Goal: Answer question/provide support

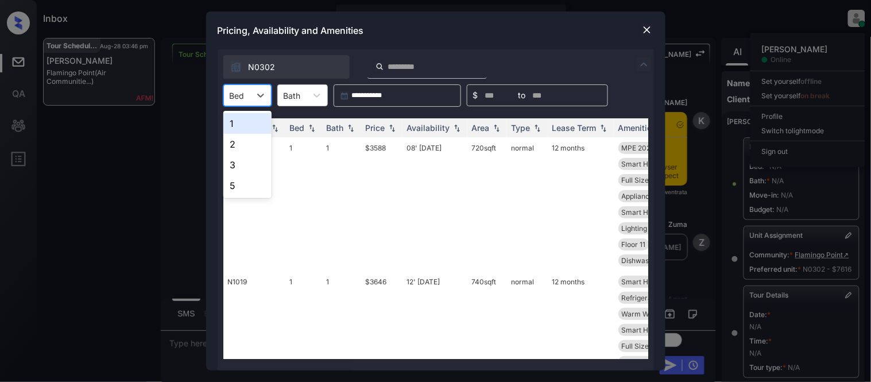
scroll to position [4674, 0]
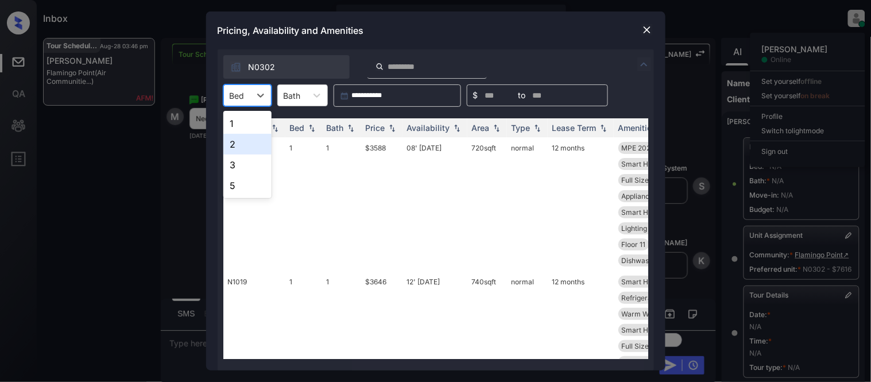
click at [243, 147] on div "2" at bounding box center [247, 144] width 48 height 21
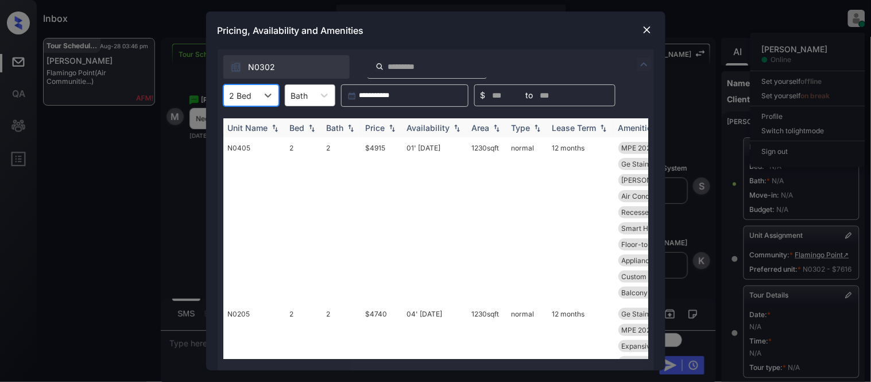
click at [491, 127] on img at bounding box center [496, 128] width 11 height 8
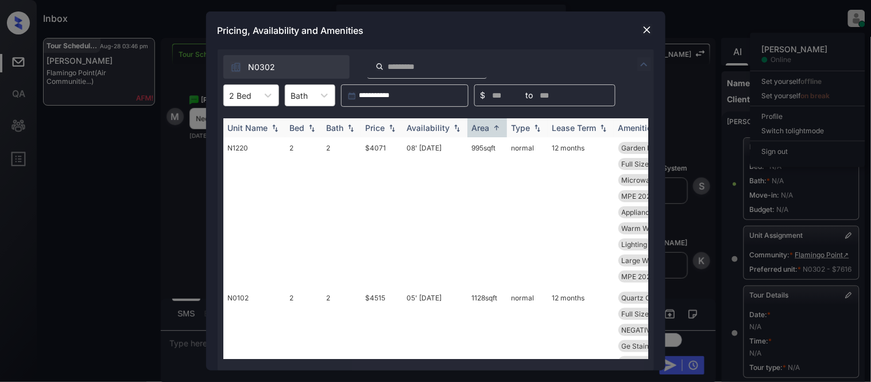
click at [488, 131] on div "Area" at bounding box center [481, 128] width 18 height 10
click at [488, 147] on td "1372 sqft" at bounding box center [487, 212] width 40 height 150
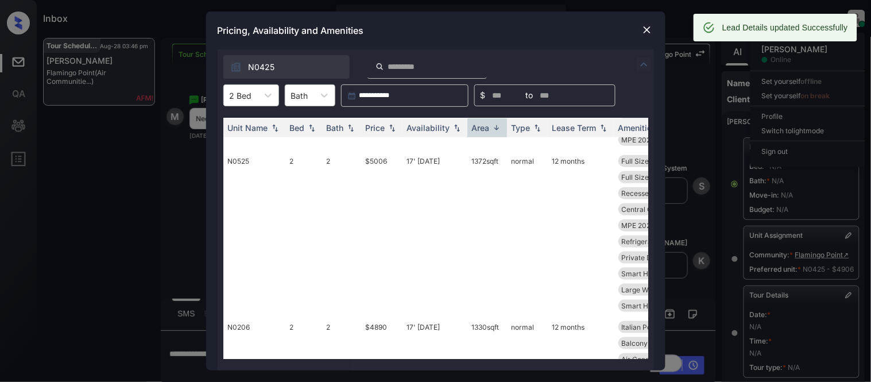
scroll to position [0, 0]
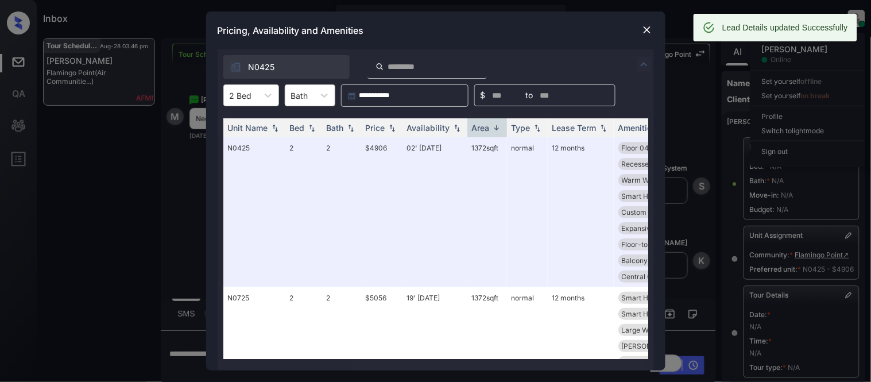
click at [649, 26] on img at bounding box center [646, 29] width 11 height 11
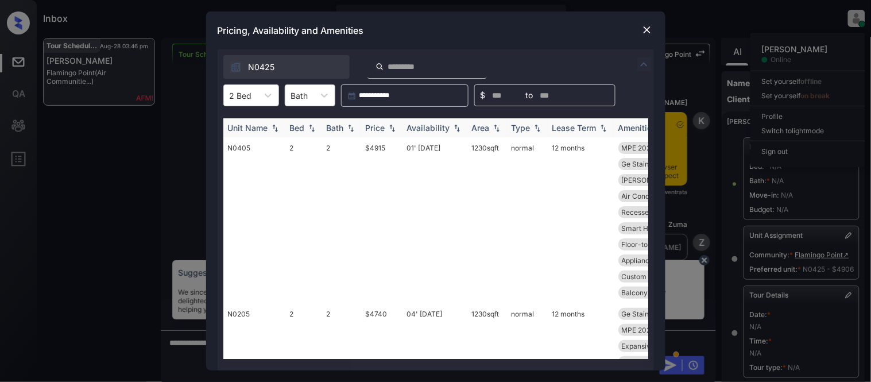
scroll to position [4674, 0]
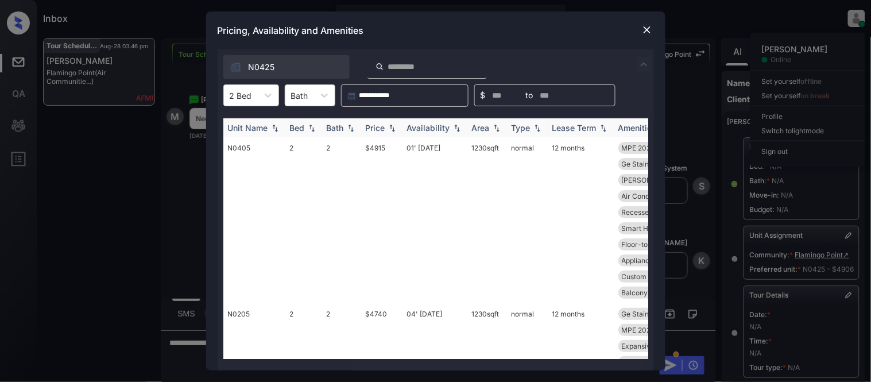
click at [487, 125] on div "Area" at bounding box center [481, 128] width 18 height 10
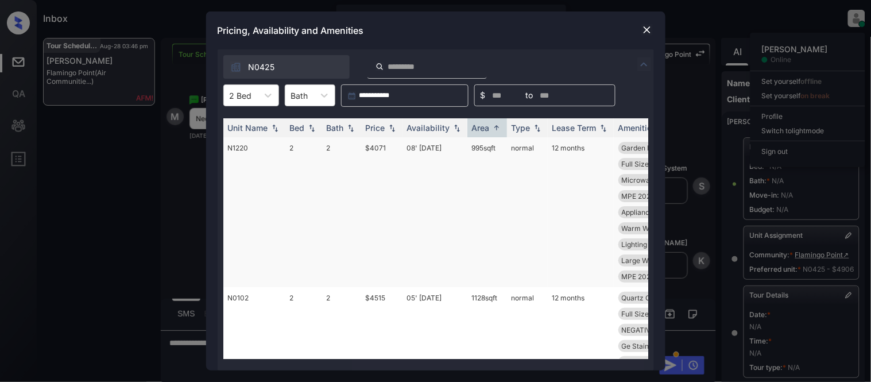
click at [482, 130] on div "Area" at bounding box center [481, 128] width 18 height 10
drag, startPoint x: 497, startPoint y: 145, endPoint x: 503, endPoint y: 147, distance: 6.7
click at [503, 147] on td "1372 sqft" at bounding box center [487, 212] width 40 height 150
copy td "1372 sqft"
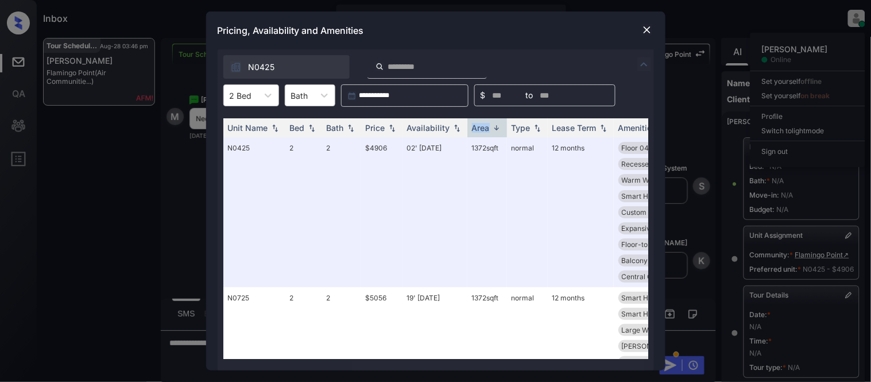
click at [641, 25] on img at bounding box center [646, 29] width 11 height 11
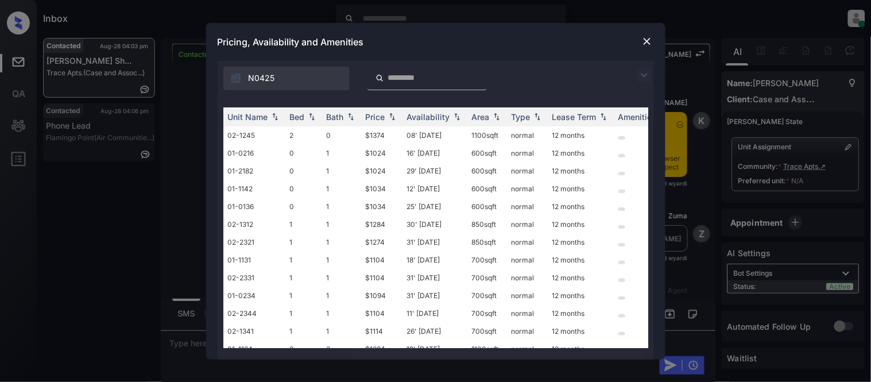
scroll to position [1779, 0]
click at [646, 75] on img at bounding box center [644, 75] width 14 height 14
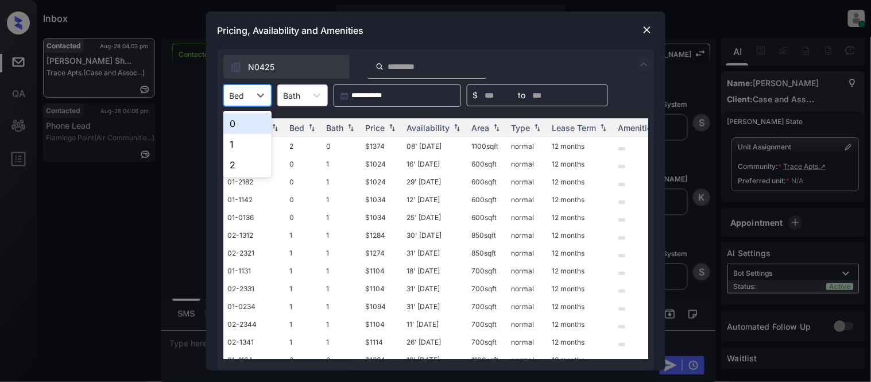
click at [243, 99] on div at bounding box center [237, 96] width 15 height 12
click at [242, 146] on div "1" at bounding box center [247, 144] width 48 height 21
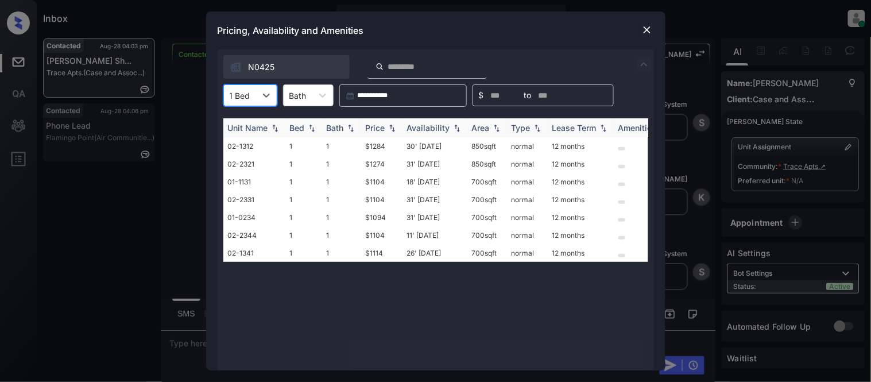
click at [385, 125] on div "Price" at bounding box center [376, 128] width 20 height 10
click at [239, 88] on div "1 Bed" at bounding box center [240, 95] width 32 height 17
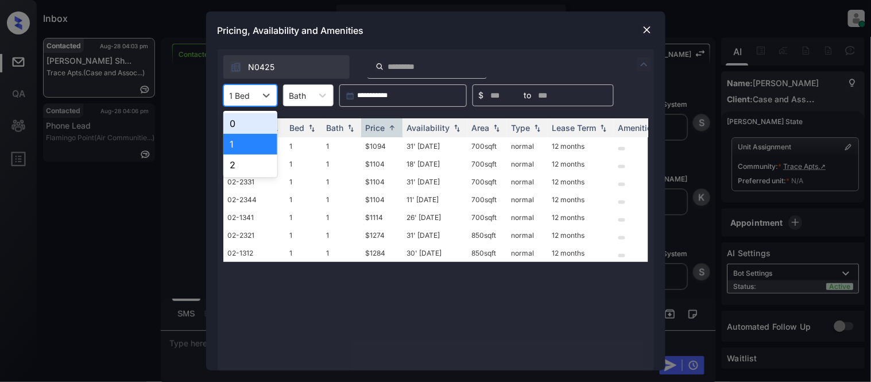
click at [239, 122] on div "0" at bounding box center [250, 123] width 54 height 21
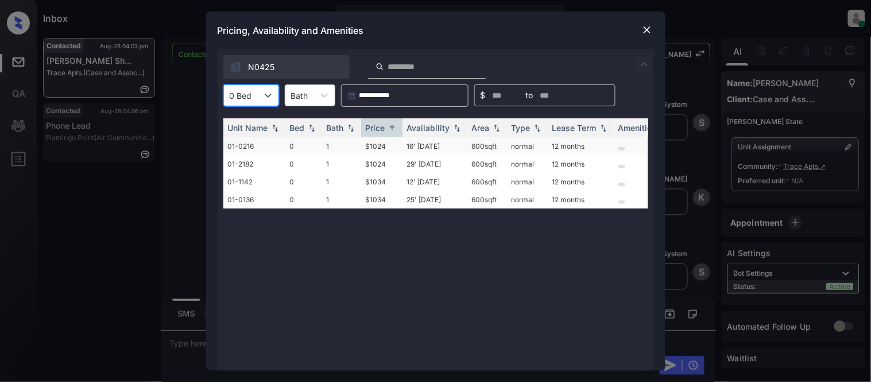
click at [375, 147] on td "$1024" at bounding box center [381, 146] width 41 height 18
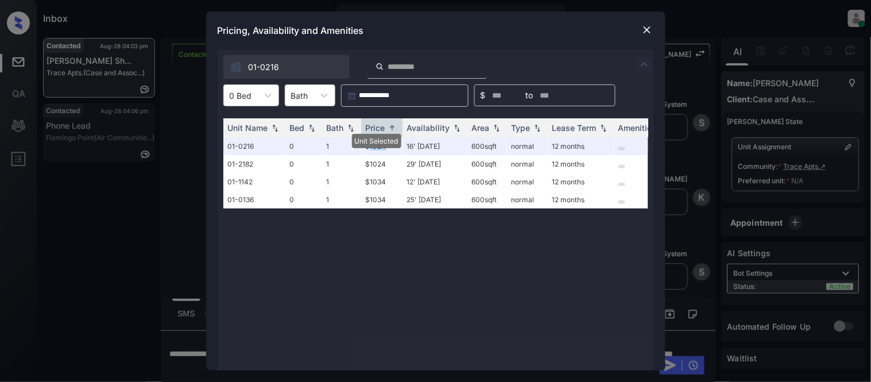
click at [644, 24] on img at bounding box center [646, 29] width 11 height 11
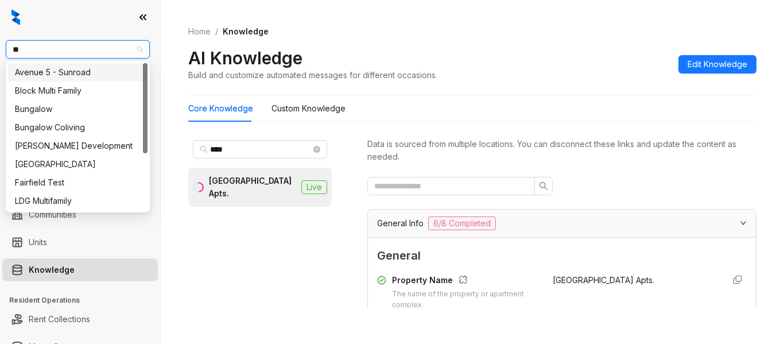
scroll to position [1492, 0]
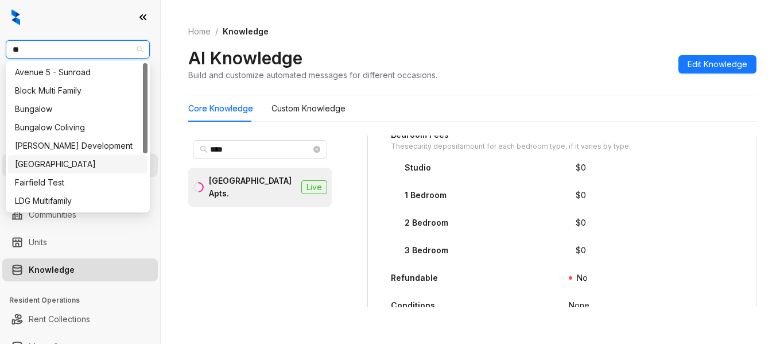
click at [37, 168] on div "Fairfield" at bounding box center [78, 164] width 126 height 13
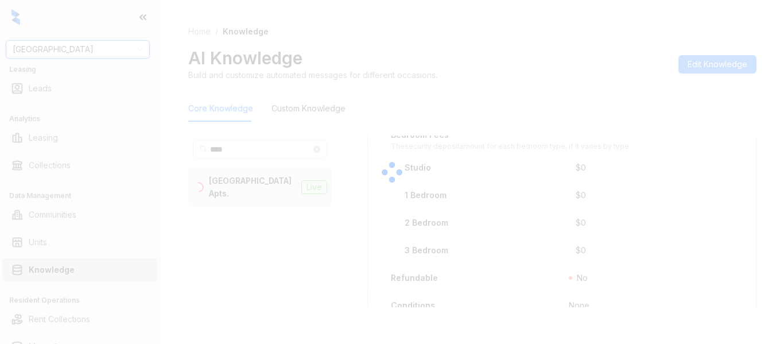
drag, startPoint x: 220, startPoint y: 145, endPoint x: 242, endPoint y: 146, distance: 21.8
click at [242, 146] on div at bounding box center [392, 172] width 784 height 344
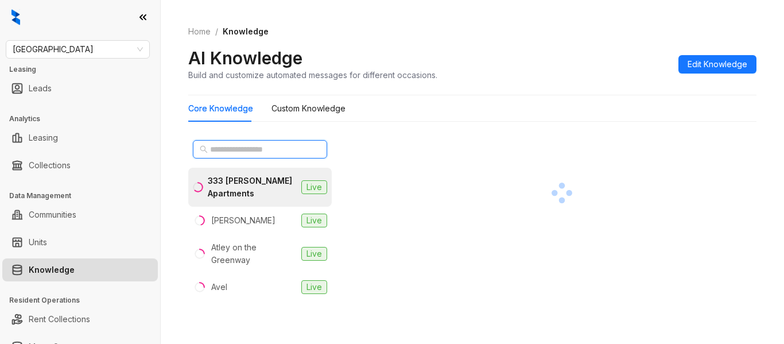
click at [245, 148] on input "text" at bounding box center [260, 149] width 101 height 13
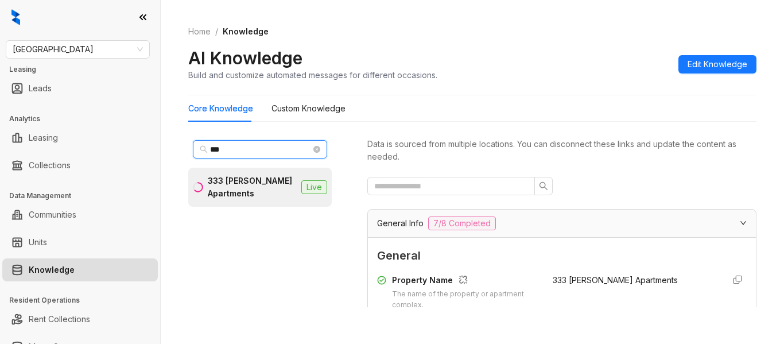
type input "***"
click at [245, 174] on li "333 [PERSON_NAME] Apartments Live" at bounding box center [259, 187] width 143 height 39
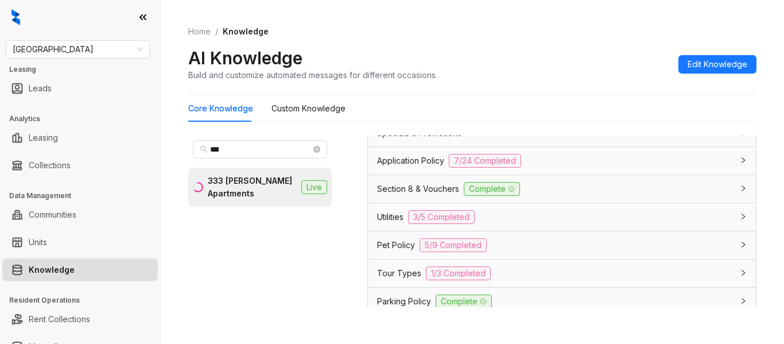
scroll to position [790, 0]
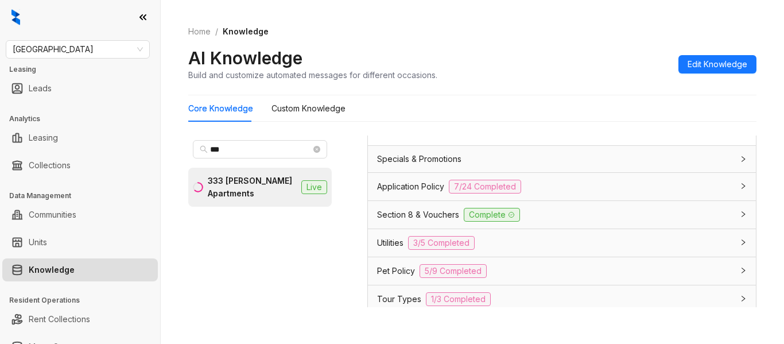
click at [416, 221] on span "Section 8 & Vouchers" at bounding box center [418, 214] width 82 height 13
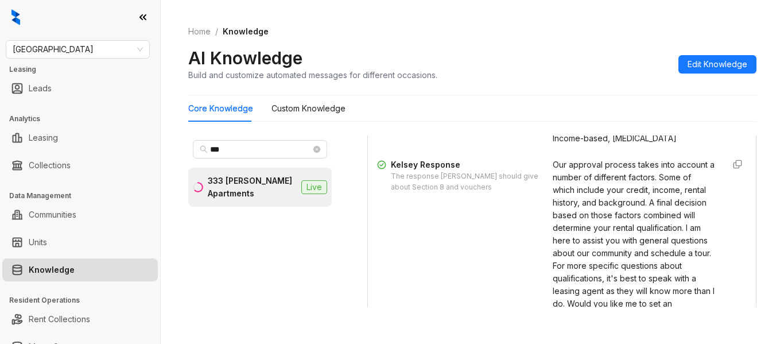
scroll to position [962, 0]
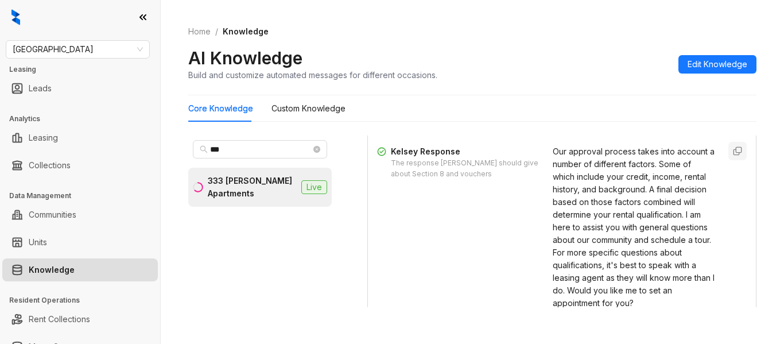
click at [733, 156] on icon "button" at bounding box center [737, 150] width 9 height 9
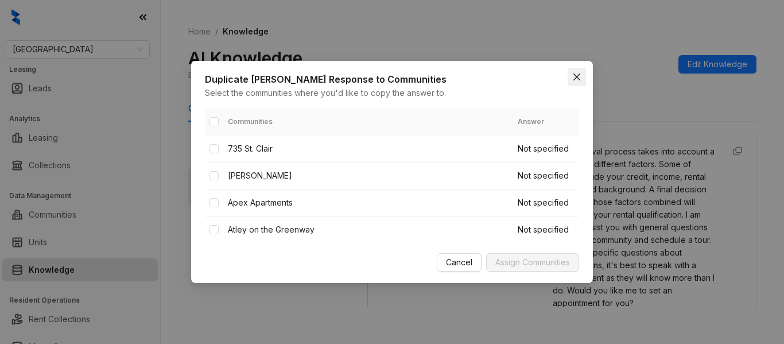
click at [581, 79] on icon "close" at bounding box center [576, 76] width 9 height 9
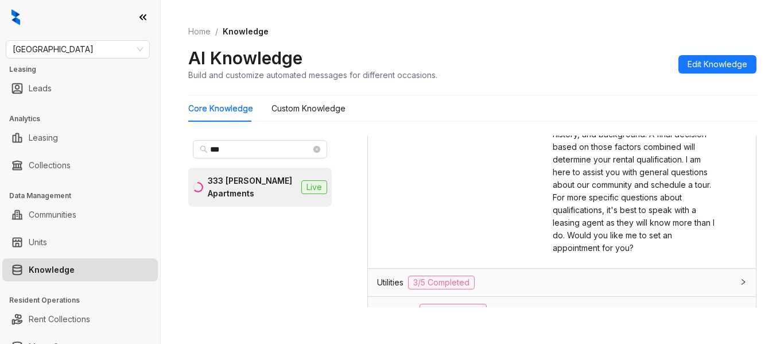
scroll to position [905, 0]
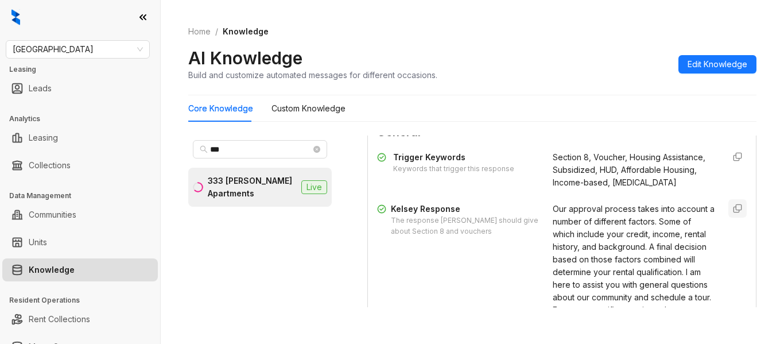
click at [733, 213] on icon "button" at bounding box center [737, 208] width 9 height 9
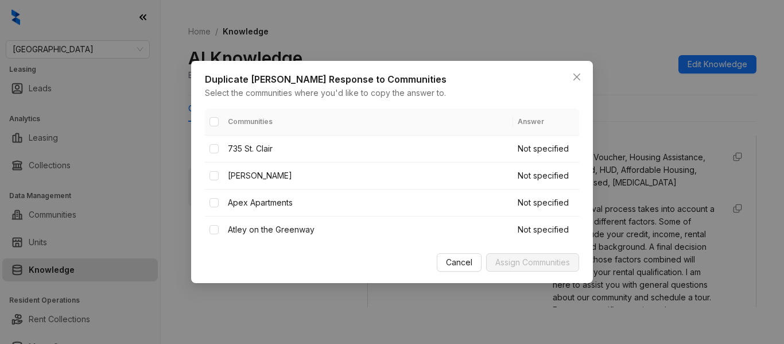
click at [615, 212] on div "Duplicate [PERSON_NAME] Response to Communities Select the communities where yo…" at bounding box center [392, 172] width 784 height 344
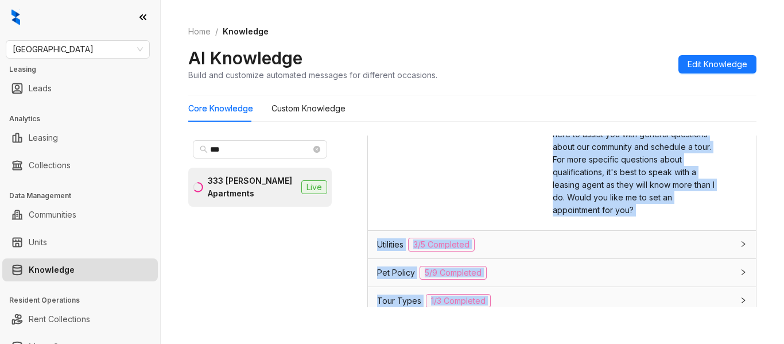
scroll to position [1144, 0]
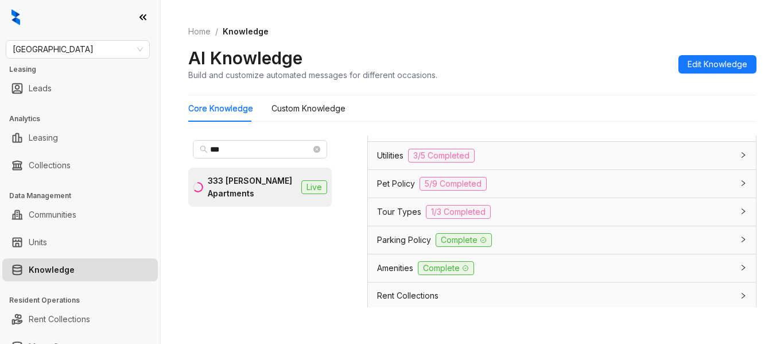
drag, startPoint x: 539, startPoint y: 223, endPoint x: 639, endPoint y: 161, distance: 117.5
click at [639, 141] on div "General Trigger Keywords Keywords that trigger this response Section 8, Voucher…" at bounding box center [562, 8] width 388 height 266
copy span "Our approval process takes into account a number of different factors. Some of …"
